Goal: Browse casually: Explore the website without a specific task or goal

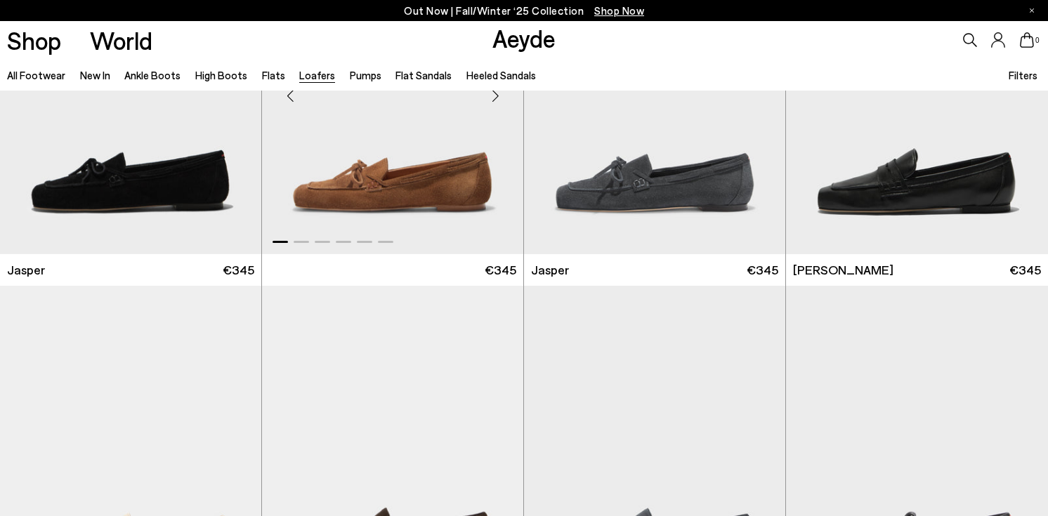
scroll to position [164, 0]
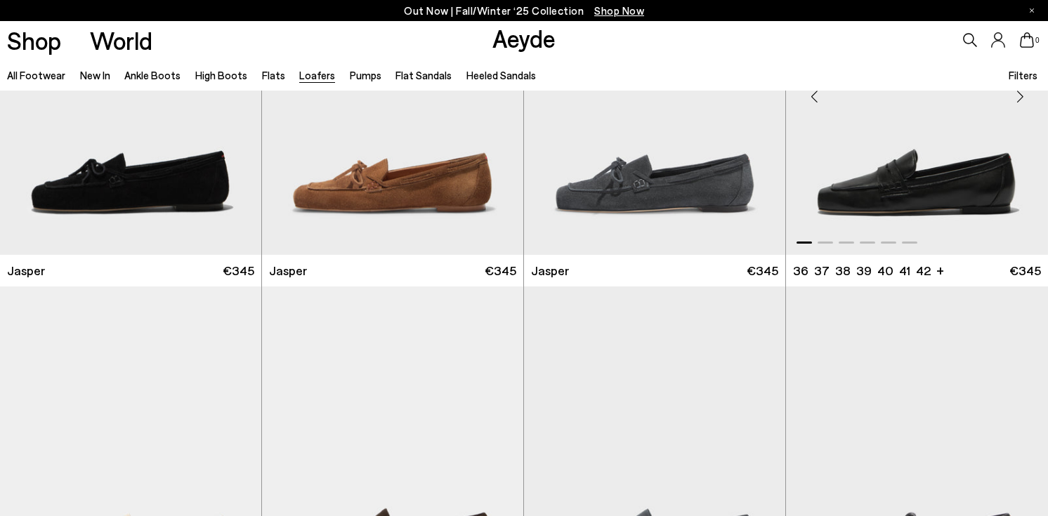
click at [937, 199] on img "1 / 6" at bounding box center [917, 90] width 262 height 329
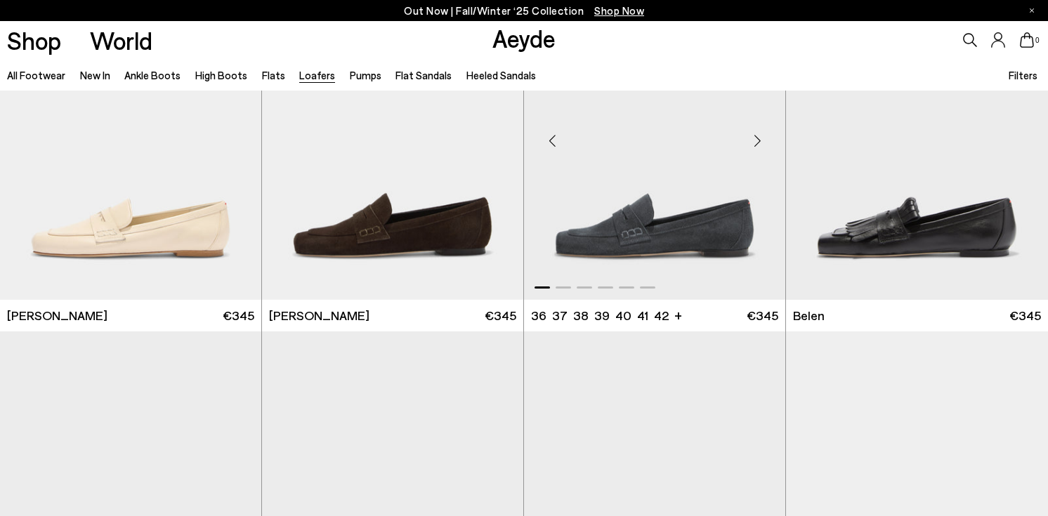
scroll to position [480, 0]
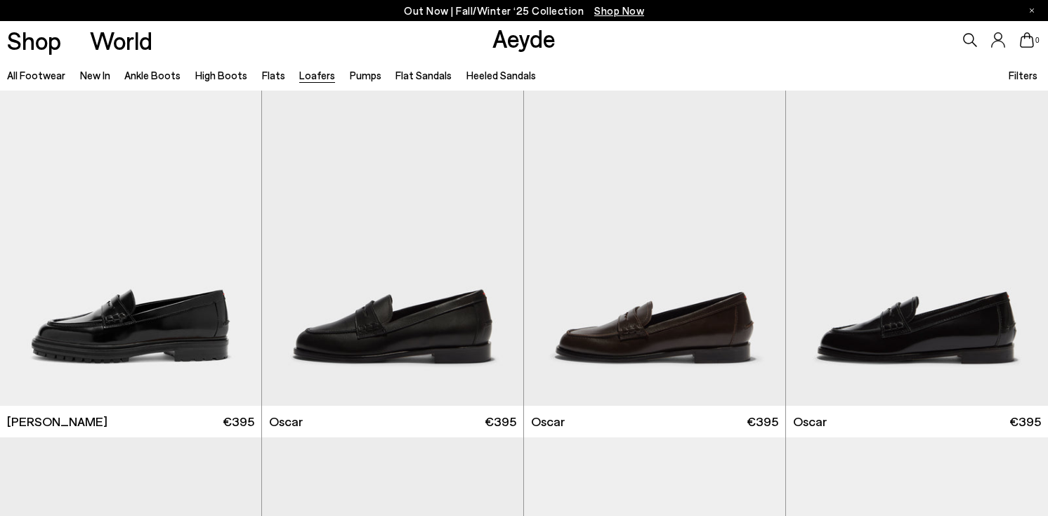
scroll to position [1113, 0]
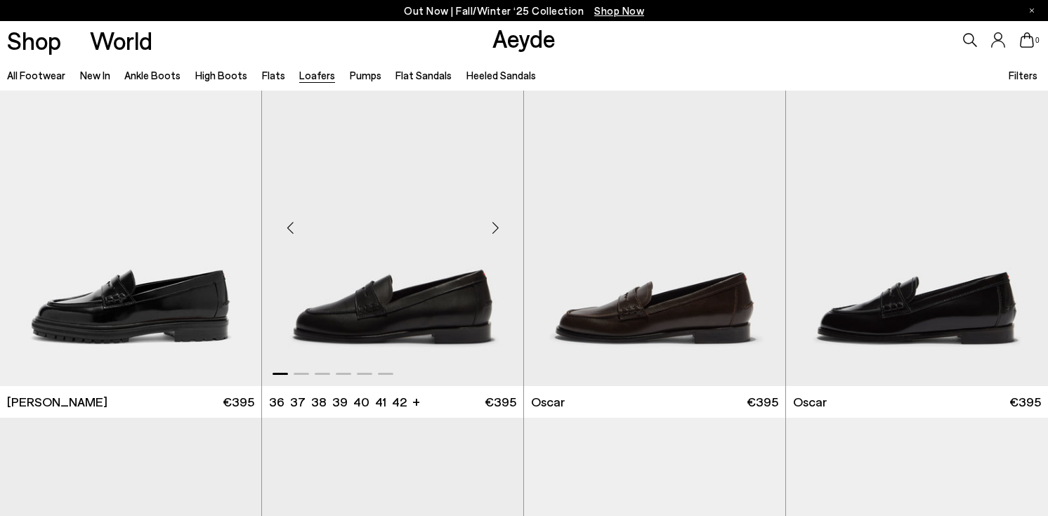
click at [495, 232] on div "Next slide" at bounding box center [495, 228] width 42 height 42
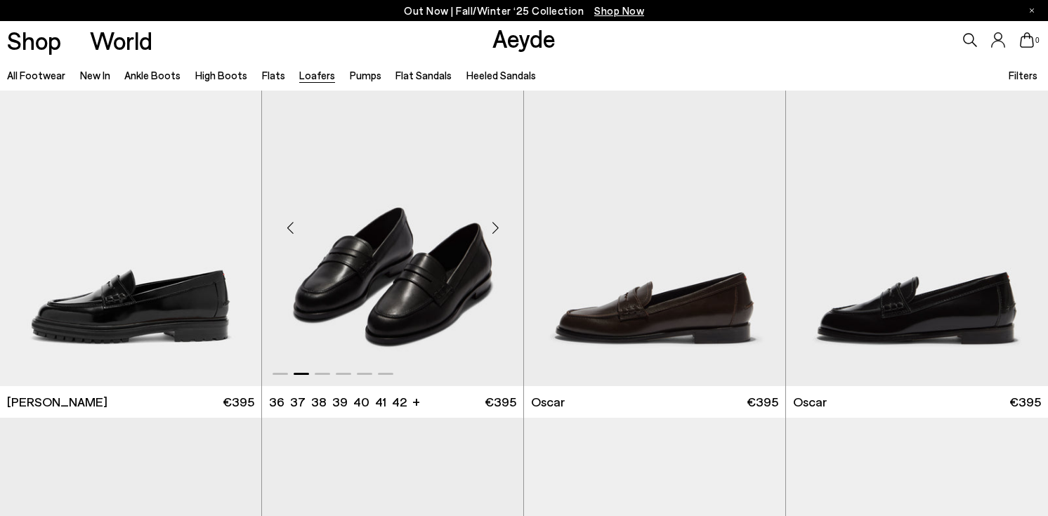
click at [495, 231] on div "Next slide" at bounding box center [495, 228] width 42 height 42
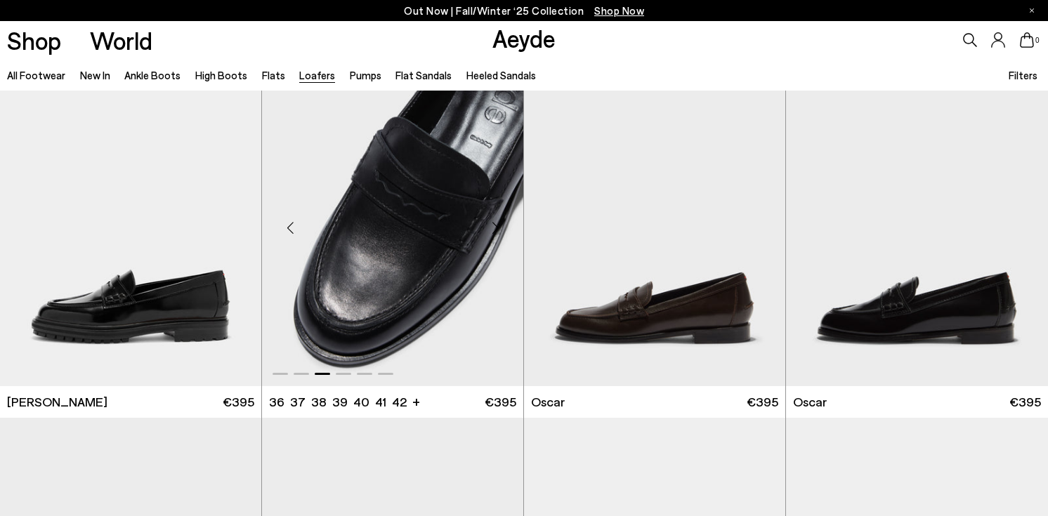
click at [495, 231] on div "Next slide" at bounding box center [495, 228] width 42 height 42
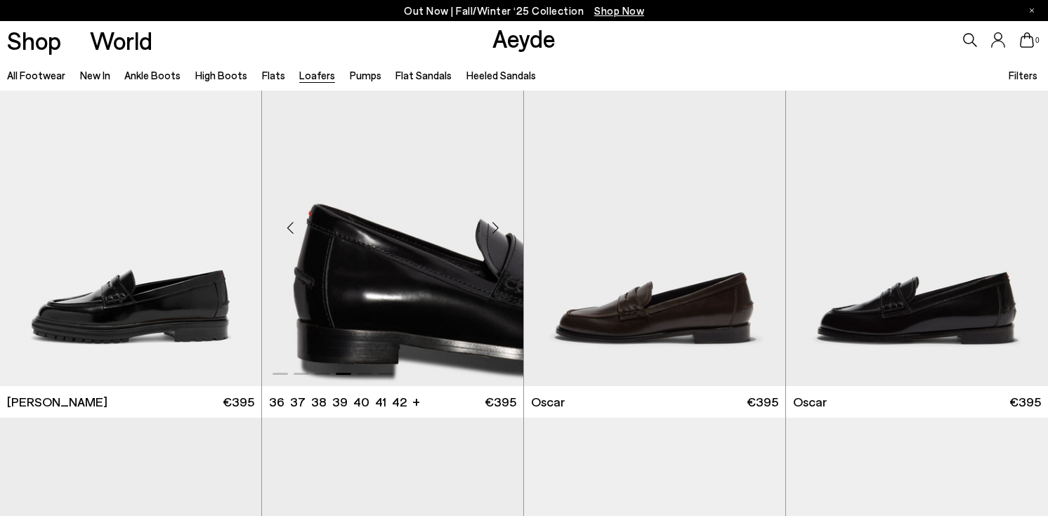
click at [495, 231] on div "Next slide" at bounding box center [495, 228] width 42 height 42
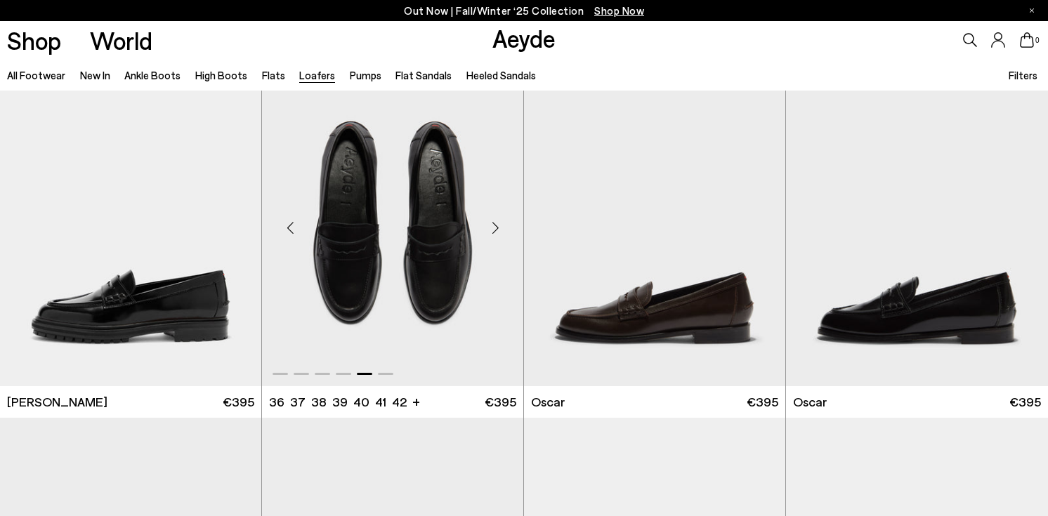
click at [495, 231] on div "Next slide" at bounding box center [495, 228] width 42 height 42
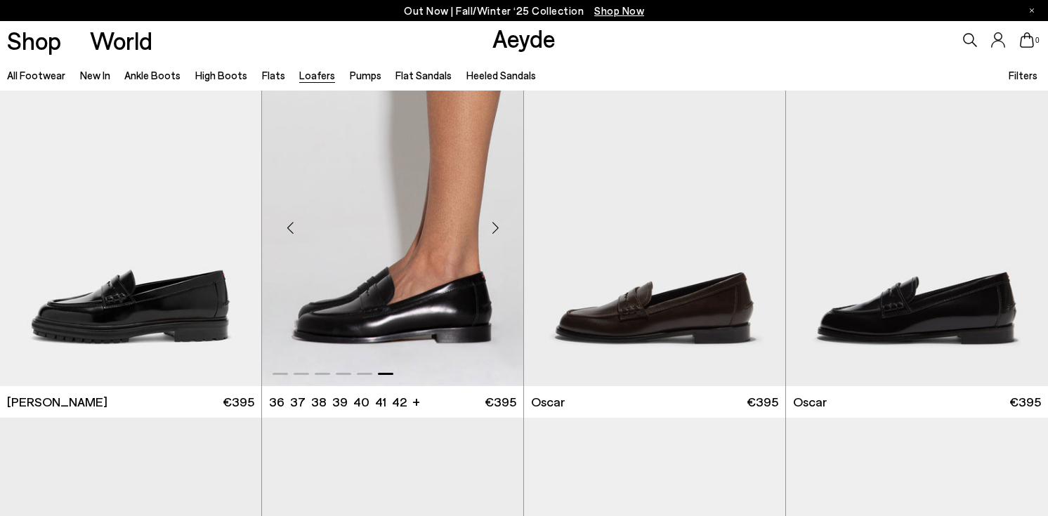
click at [495, 231] on div "Next slide" at bounding box center [495, 228] width 42 height 42
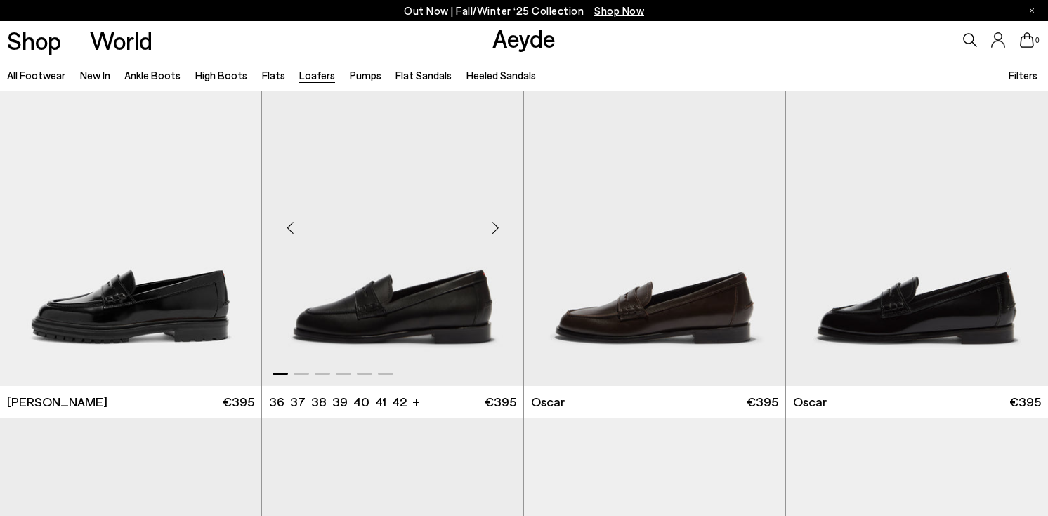
click at [495, 231] on div "Next slide" at bounding box center [495, 228] width 42 height 42
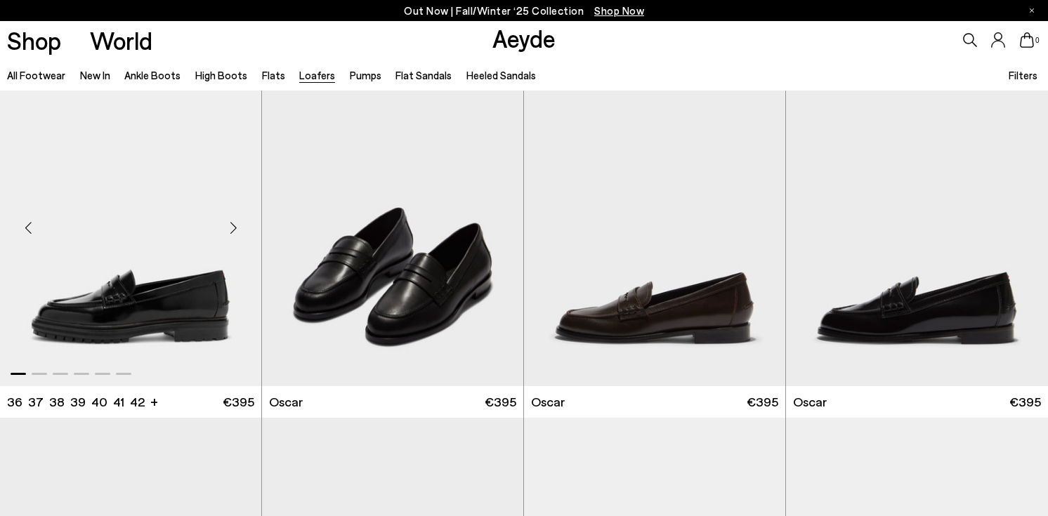
click at [233, 230] on div "Next slide" at bounding box center [233, 228] width 42 height 42
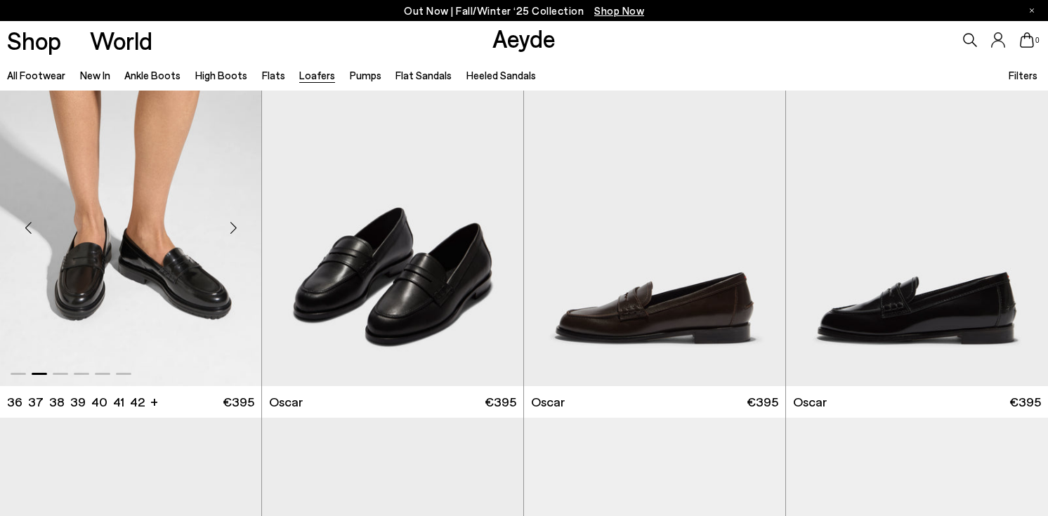
click at [233, 230] on div "Next slide" at bounding box center [233, 228] width 42 height 42
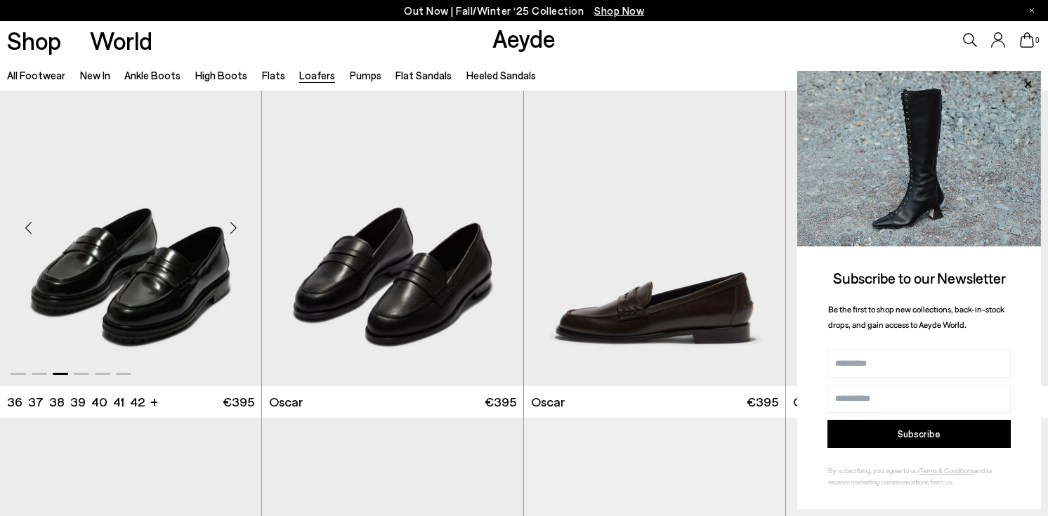
click at [233, 231] on div "Next slide" at bounding box center [233, 228] width 42 height 42
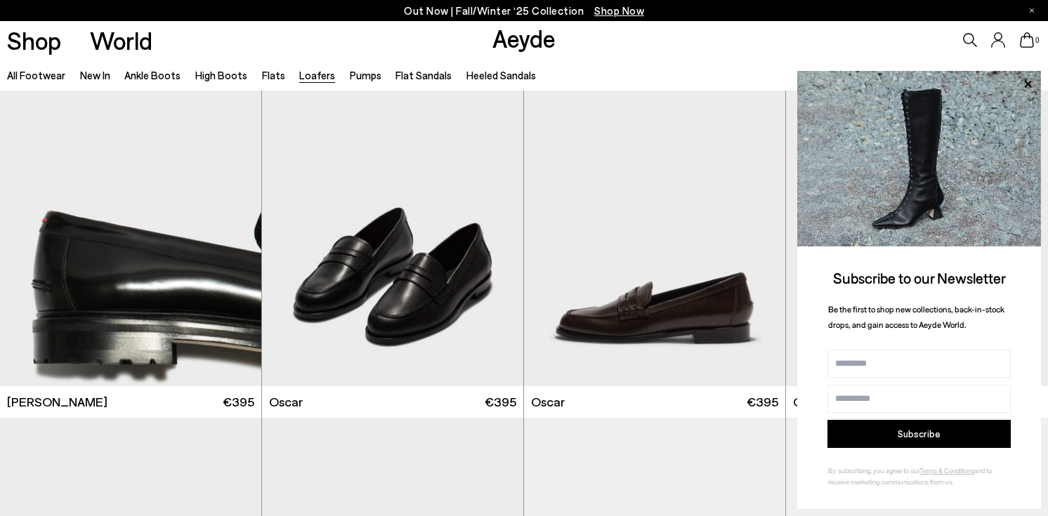
click at [739, 39] on div "0" at bounding box center [873, 40] width 349 height 38
click at [758, 226] on div "Next slide" at bounding box center [757, 228] width 42 height 42
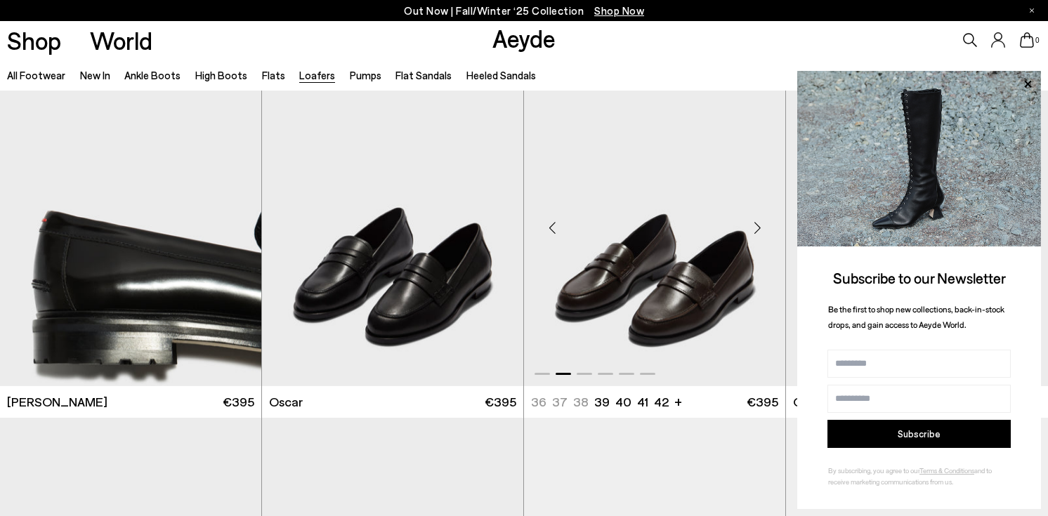
click at [758, 226] on div "Next slide" at bounding box center [757, 228] width 42 height 42
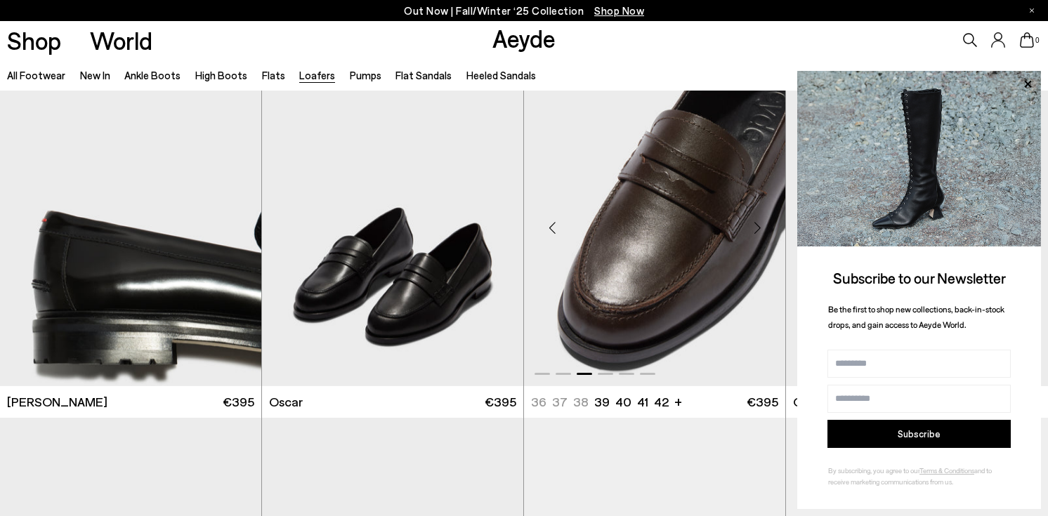
click at [758, 227] on div "Next slide" at bounding box center [757, 228] width 42 height 42
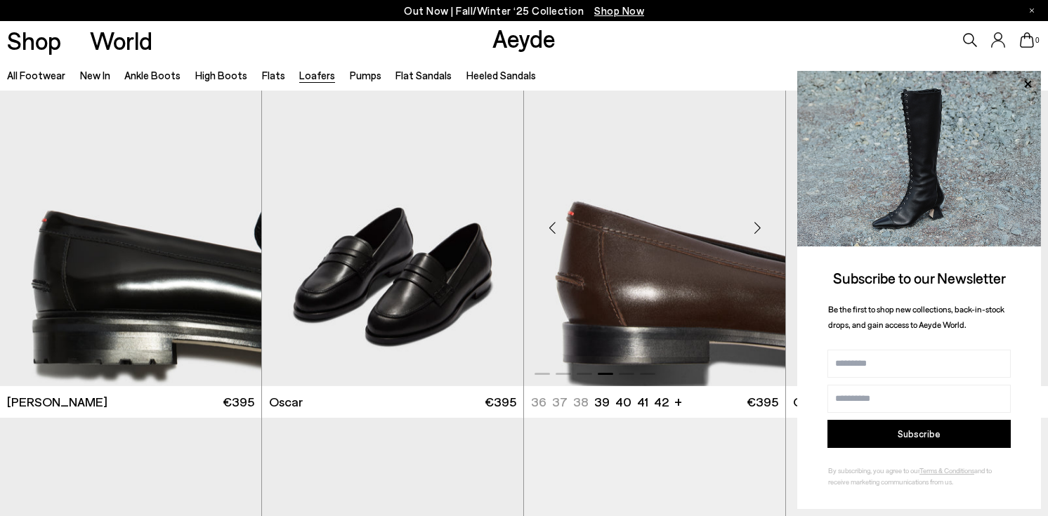
click at [758, 227] on div "Next slide" at bounding box center [757, 228] width 42 height 42
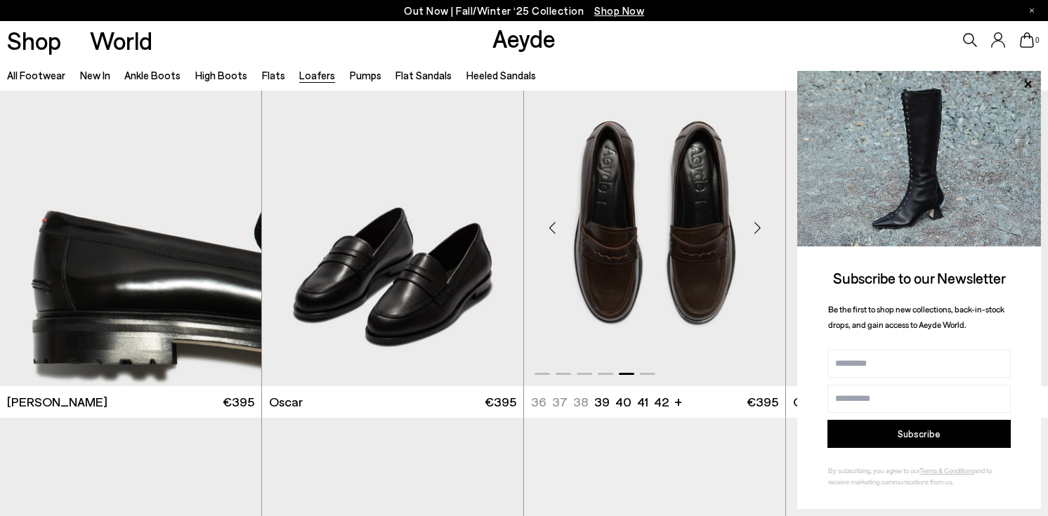
click at [758, 227] on div "Next slide" at bounding box center [757, 228] width 42 height 42
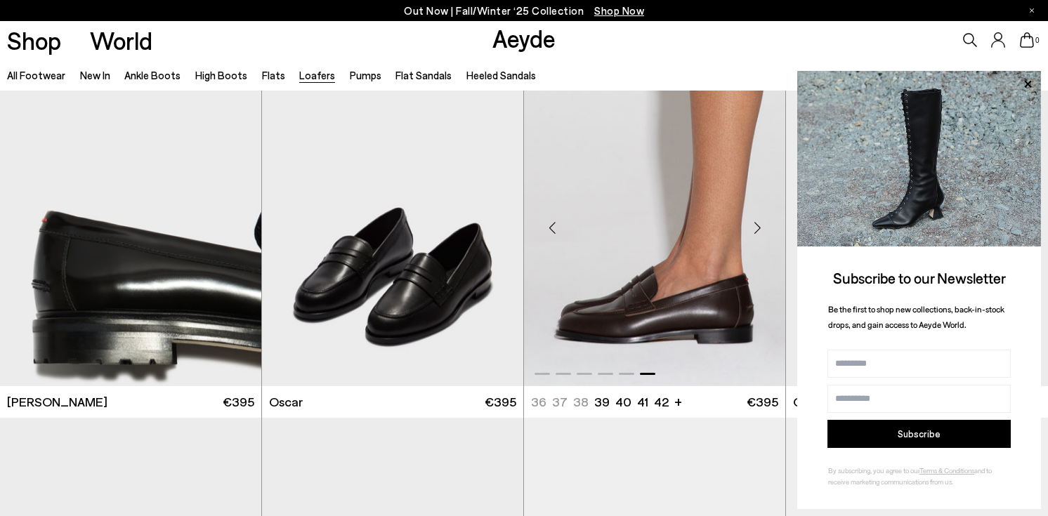
click at [758, 228] on div "Next slide" at bounding box center [757, 228] width 42 height 42
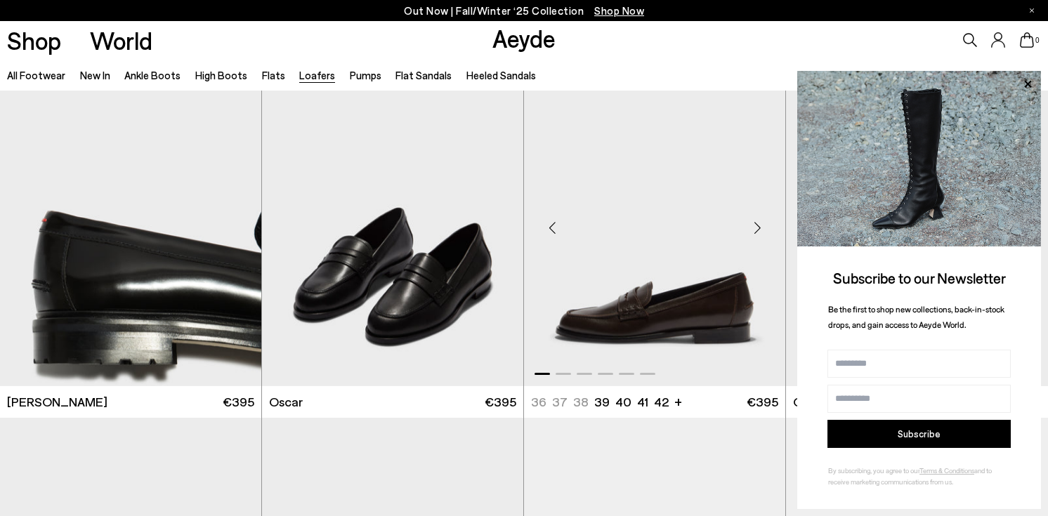
click at [758, 228] on div "Next slide" at bounding box center [757, 228] width 42 height 42
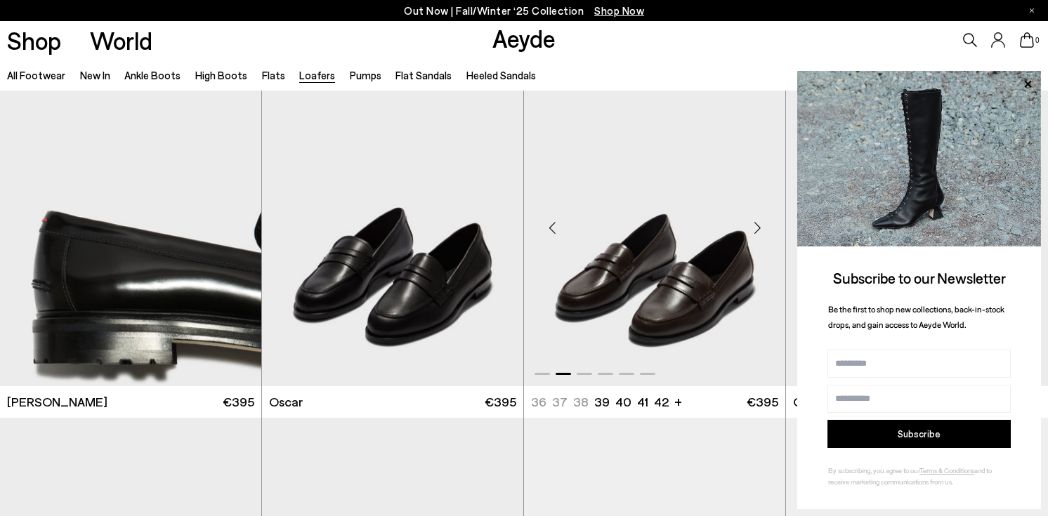
click at [758, 226] on div "Next slide" at bounding box center [757, 228] width 42 height 42
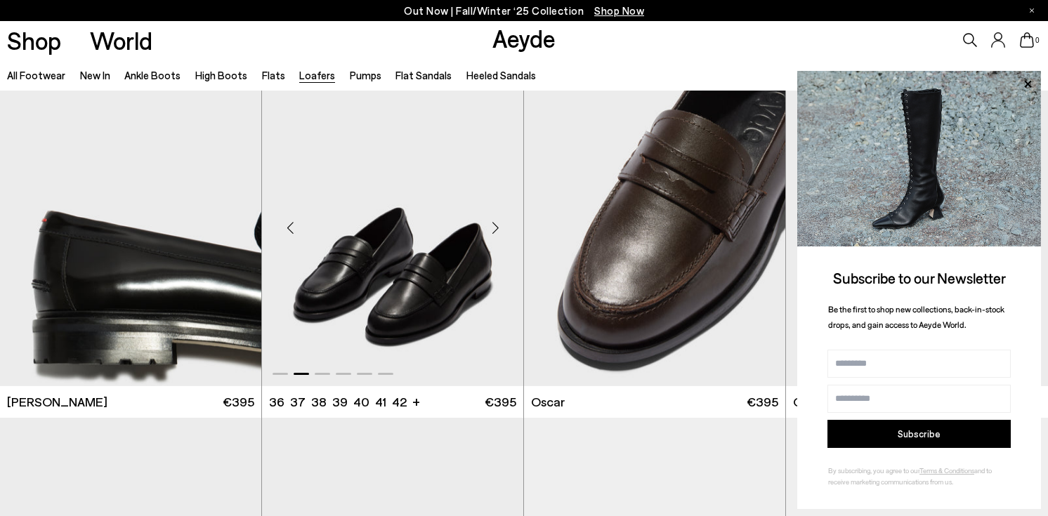
click at [499, 228] on div "Next slide" at bounding box center [495, 228] width 42 height 42
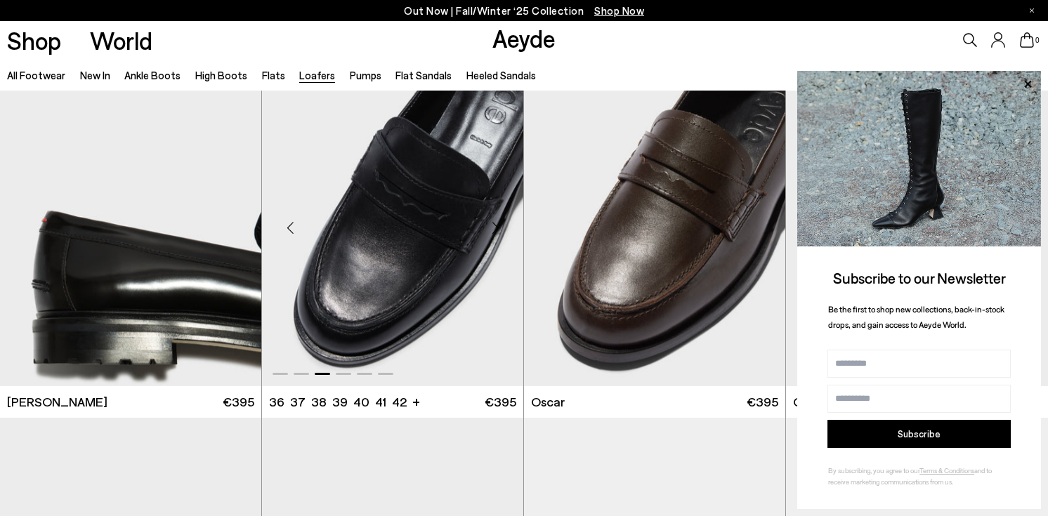
click at [499, 228] on div "Next slide" at bounding box center [495, 228] width 42 height 42
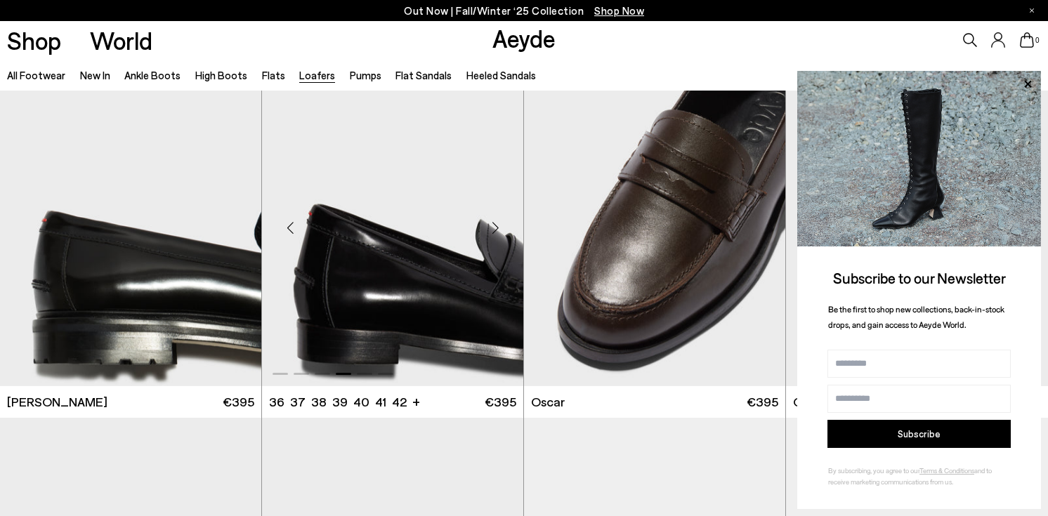
click at [499, 228] on div "Next slide" at bounding box center [495, 228] width 42 height 42
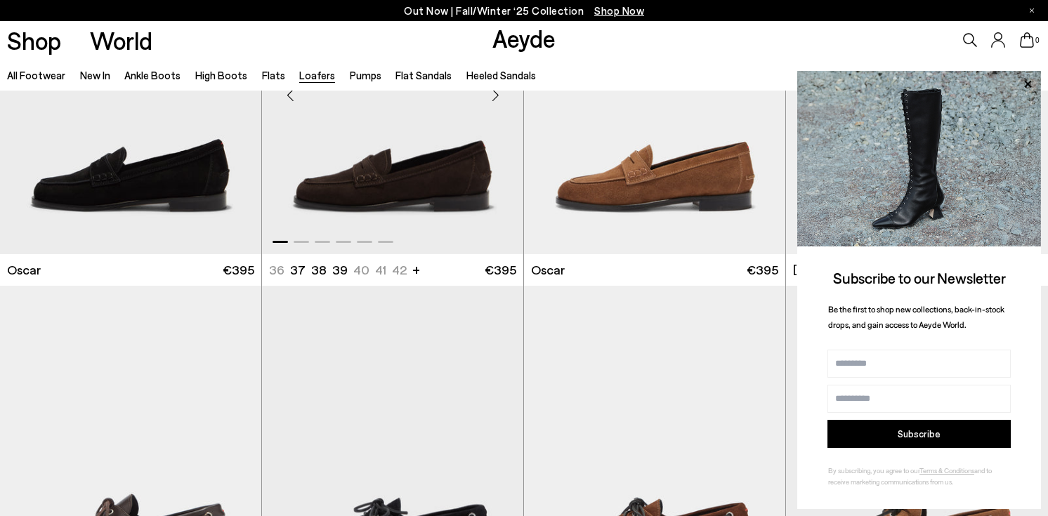
scroll to position [1543, 0]
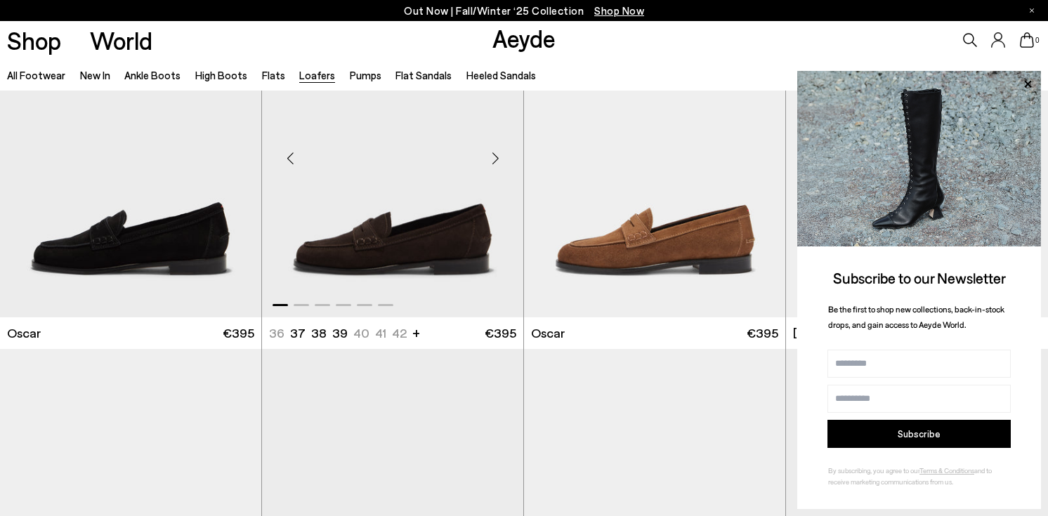
click at [498, 156] on div "Next slide" at bounding box center [495, 159] width 42 height 42
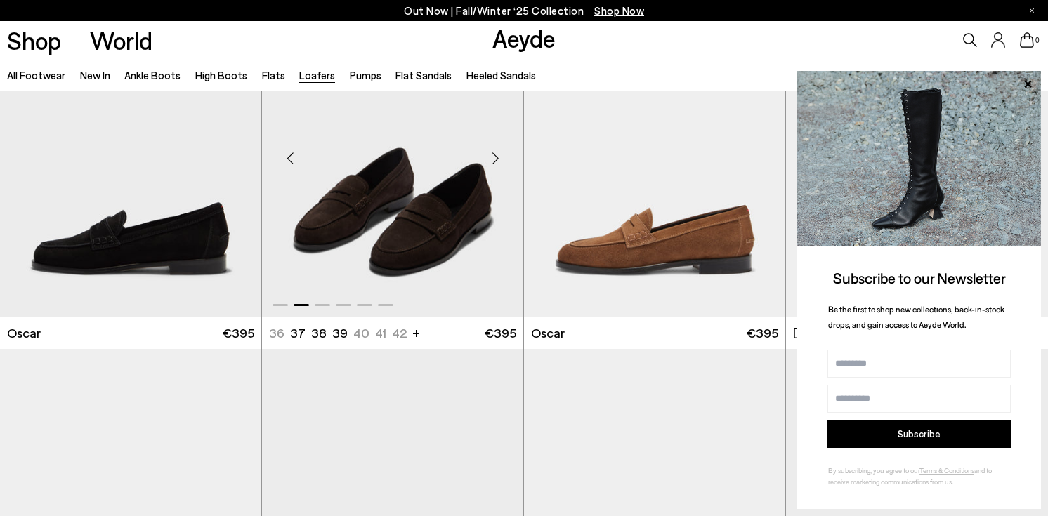
click at [498, 156] on div "Next slide" at bounding box center [495, 159] width 42 height 42
click at [233, 153] on div "Next slide" at bounding box center [233, 159] width 42 height 42
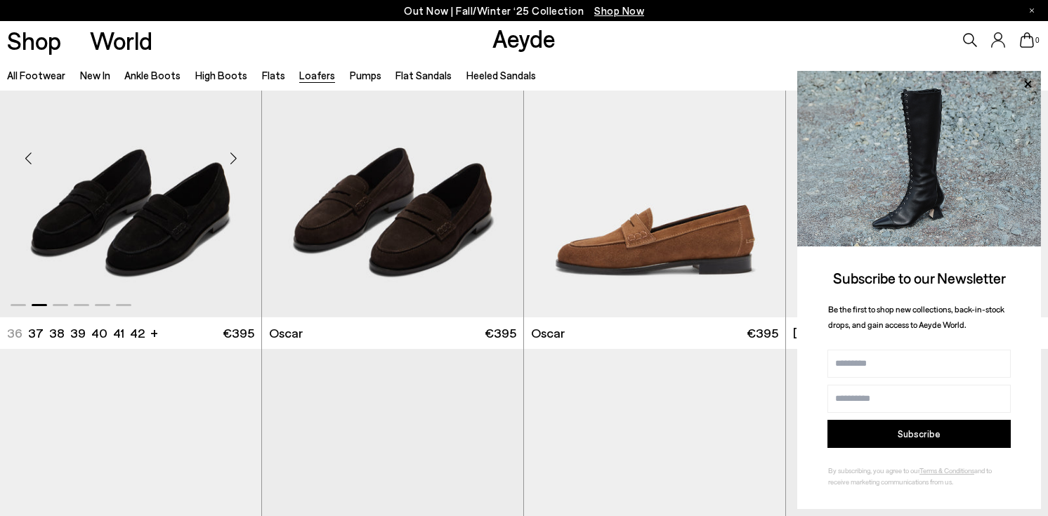
click at [233, 153] on div "Next slide" at bounding box center [233, 159] width 42 height 42
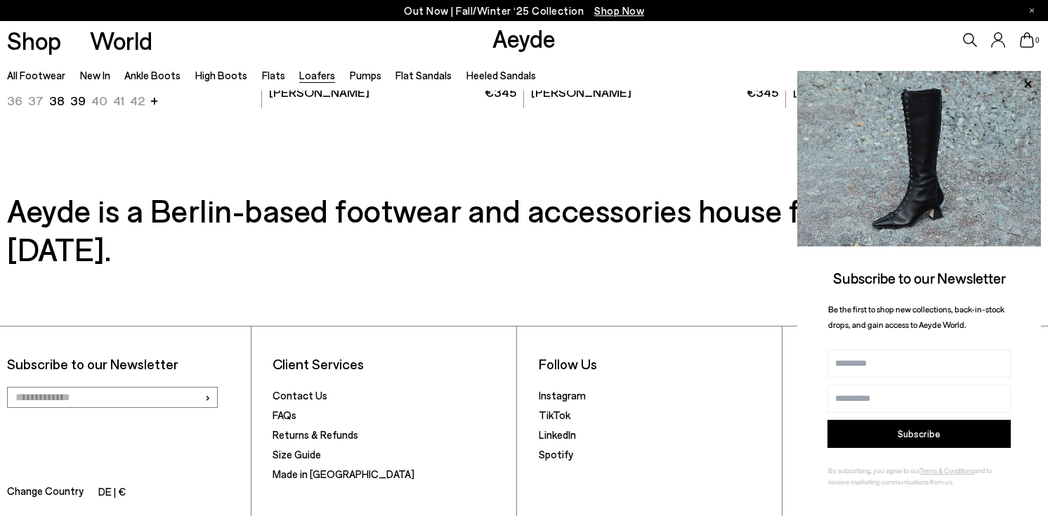
scroll to position [2917, 0]
